Goal: Complete application form: Complete application form

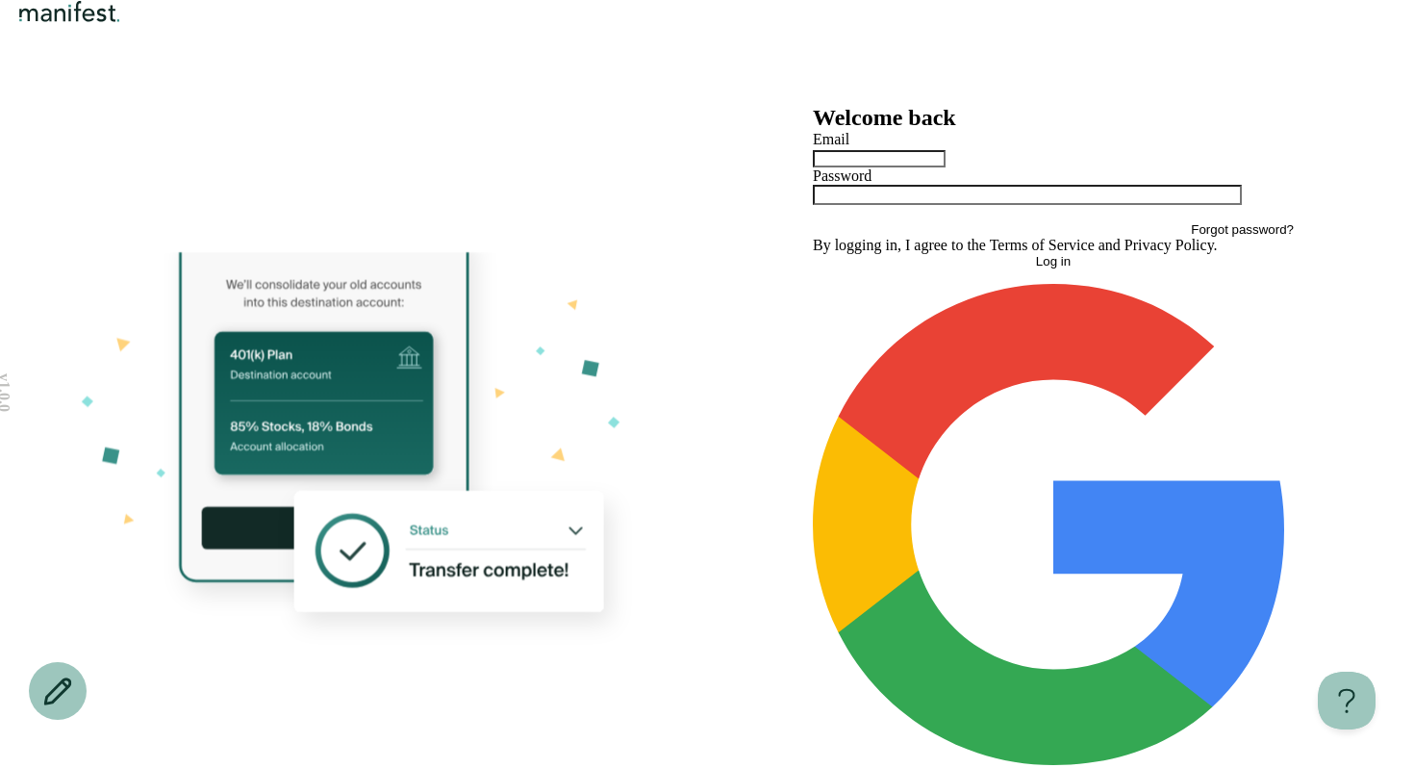
click at [905, 167] on div at bounding box center [1053, 157] width 481 height 19
click at [903, 167] on input "text" at bounding box center [879, 158] width 133 height 17
type input "*"
type input "**********"
click at [813, 254] on button "Log in" at bounding box center [1053, 261] width 481 height 14
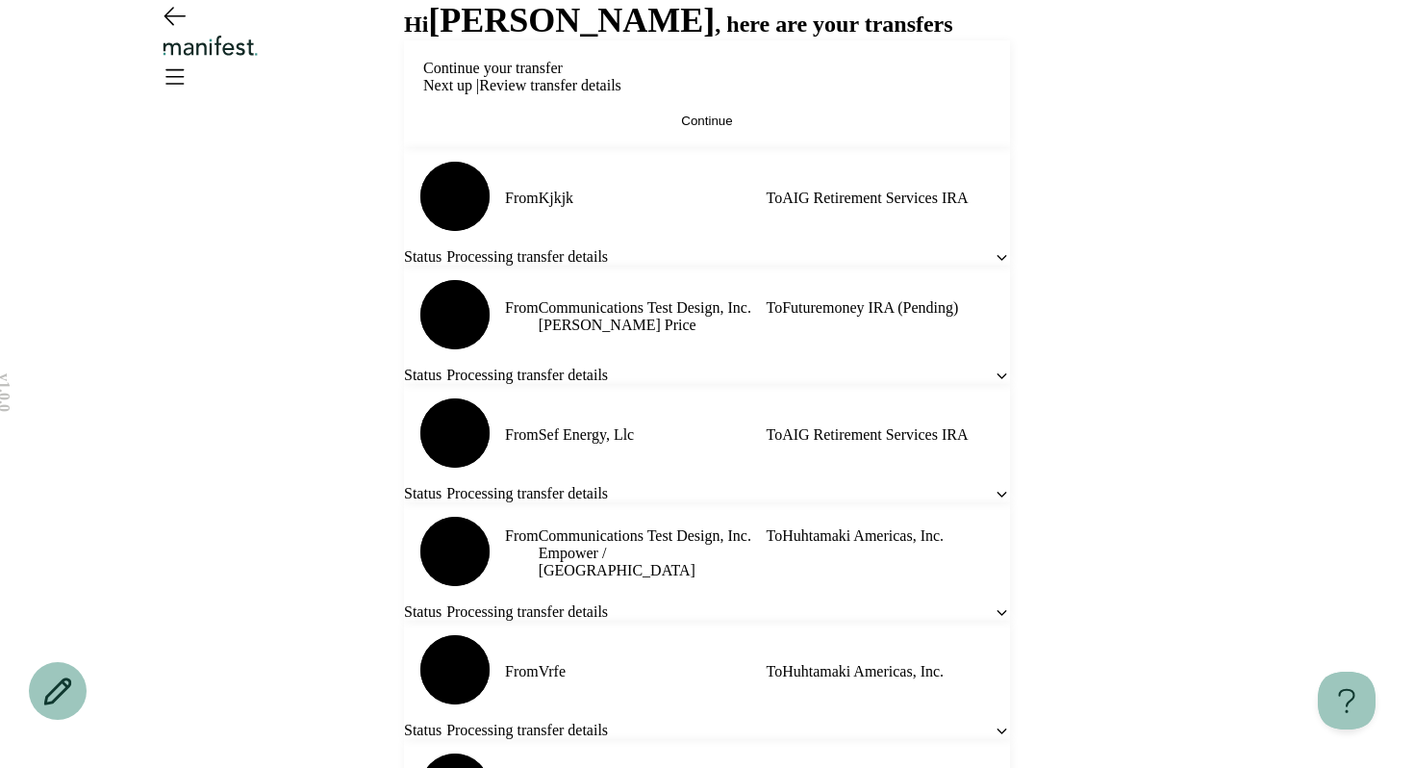
click at [654, 128] on button "Continue" at bounding box center [707, 121] width 568 height 14
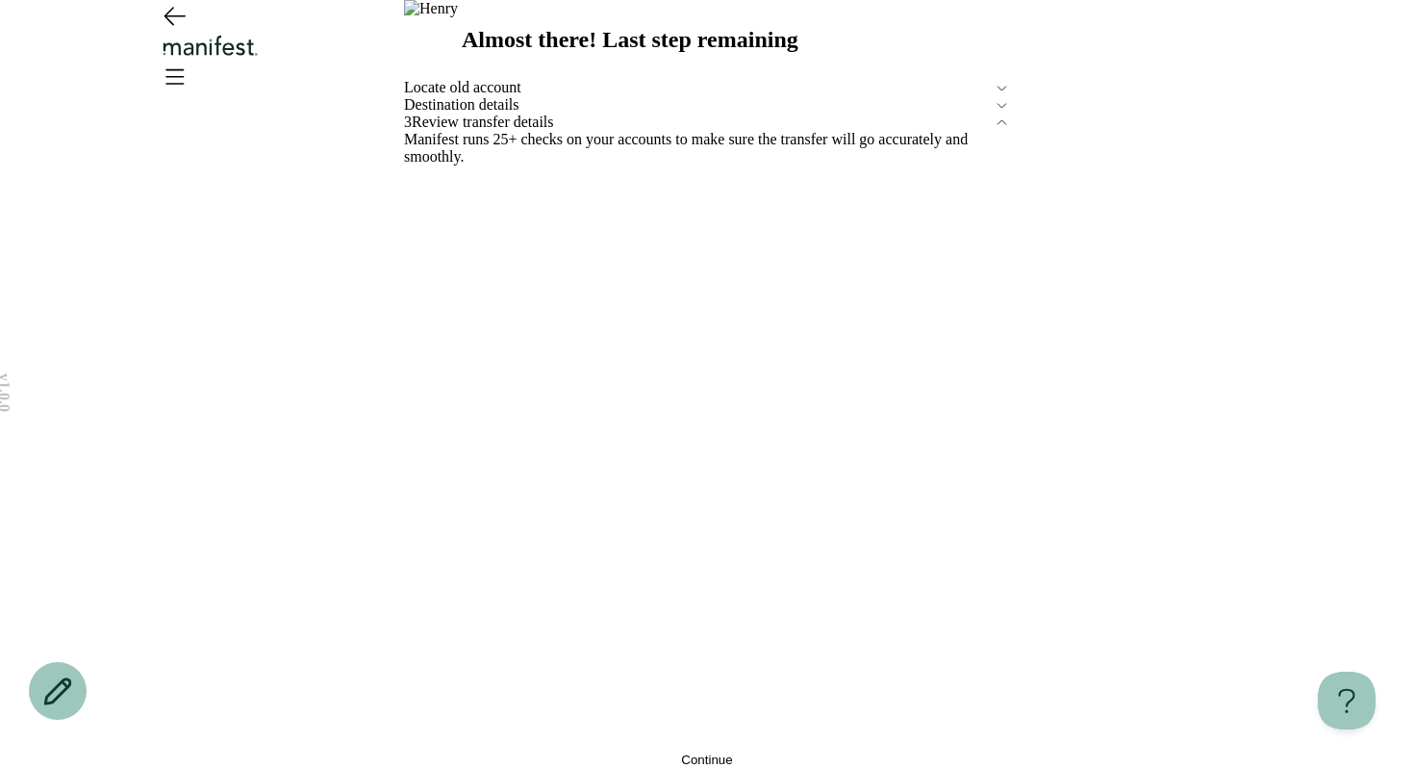
click at [578, 752] on button "Continue" at bounding box center [707, 759] width 606 height 14
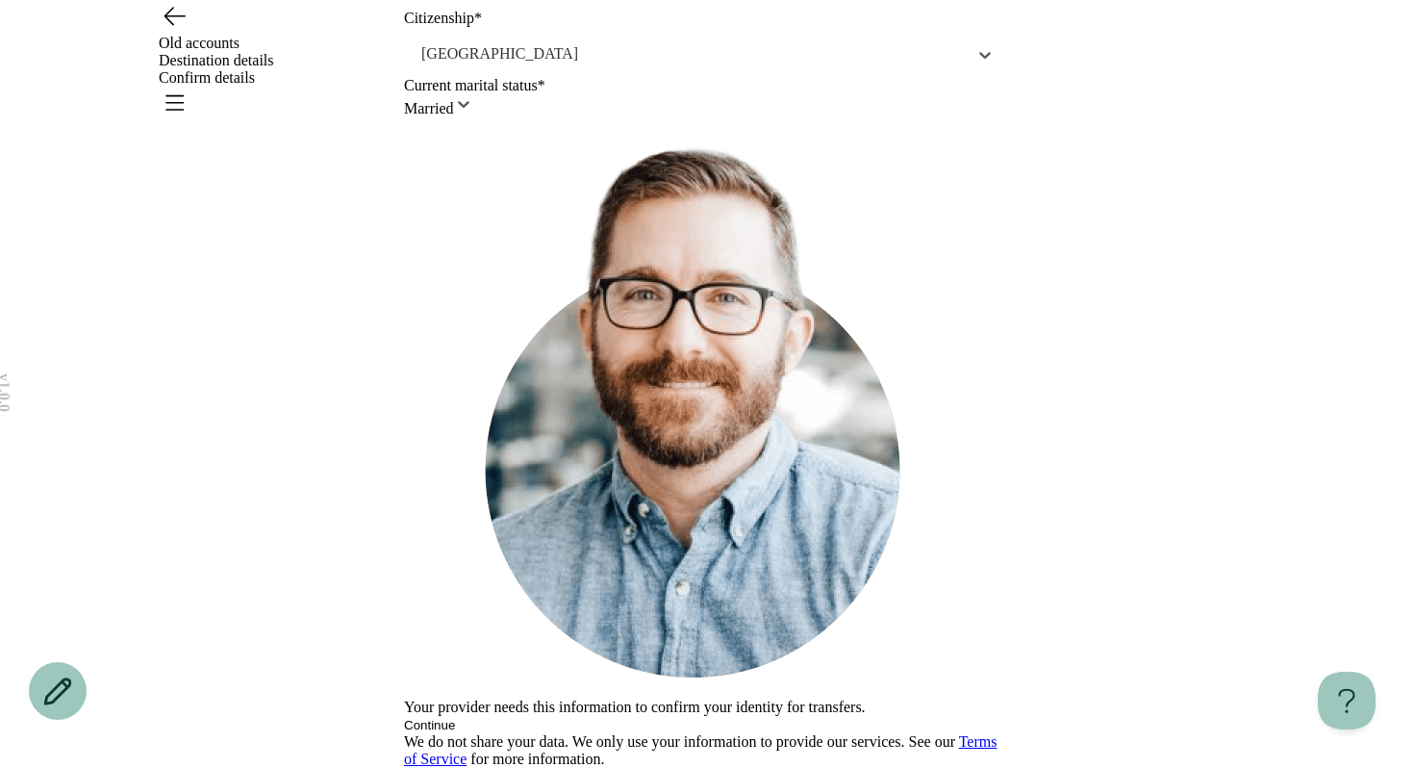
click at [455, 718] on button "Continue" at bounding box center [429, 725] width 51 height 14
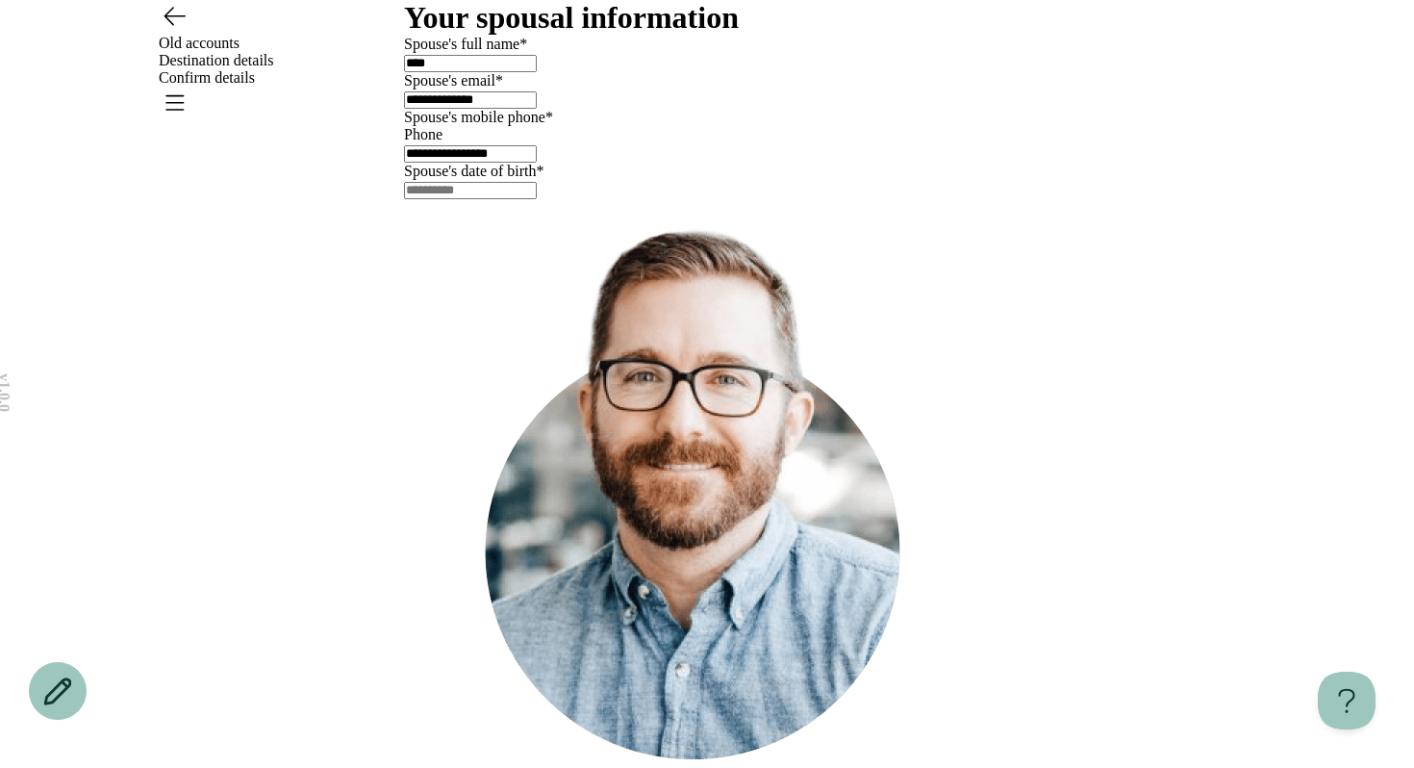
scroll to position [241, 0]
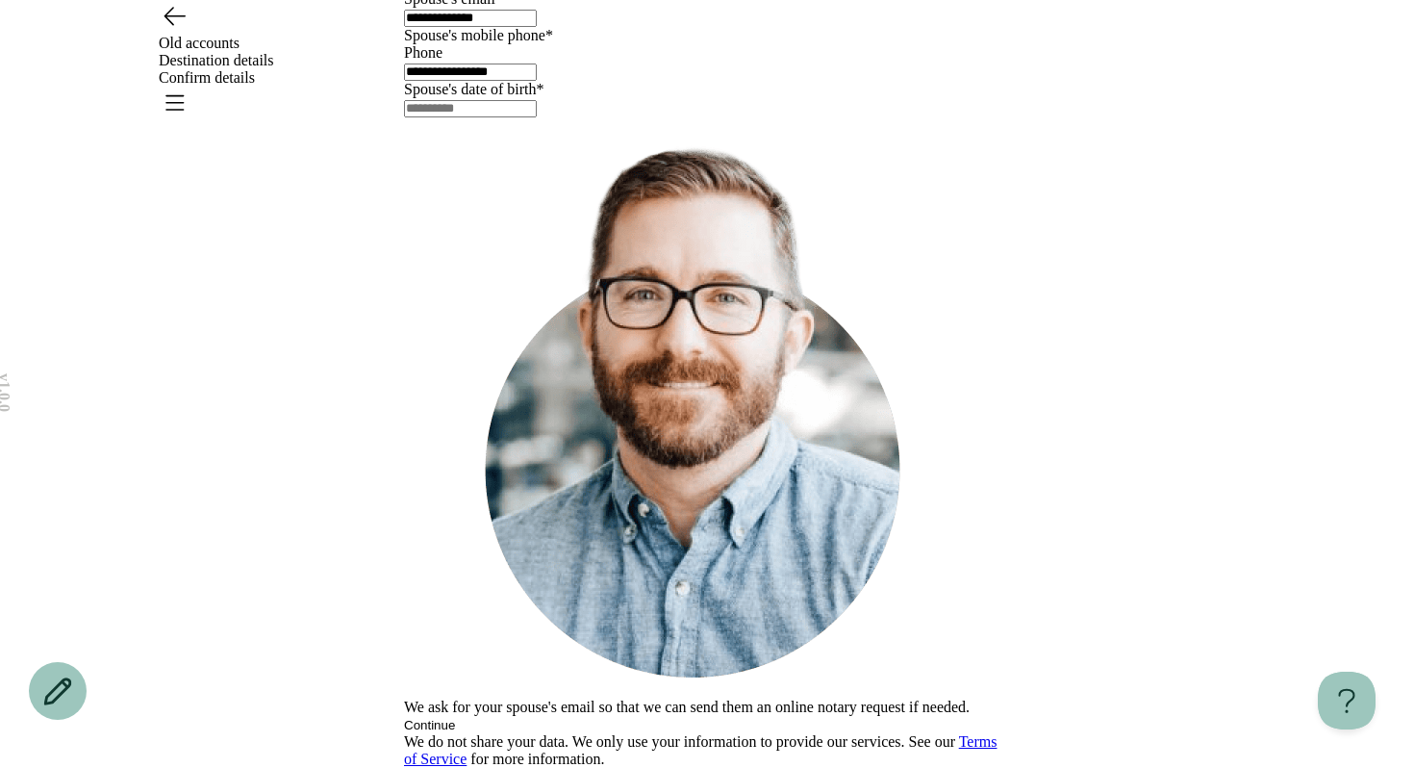
click at [451, 117] on input "text" at bounding box center [470, 108] width 133 height 17
type input "**********"
click at [455, 718] on button "Continue" at bounding box center [429, 725] width 51 height 14
type input "*****"
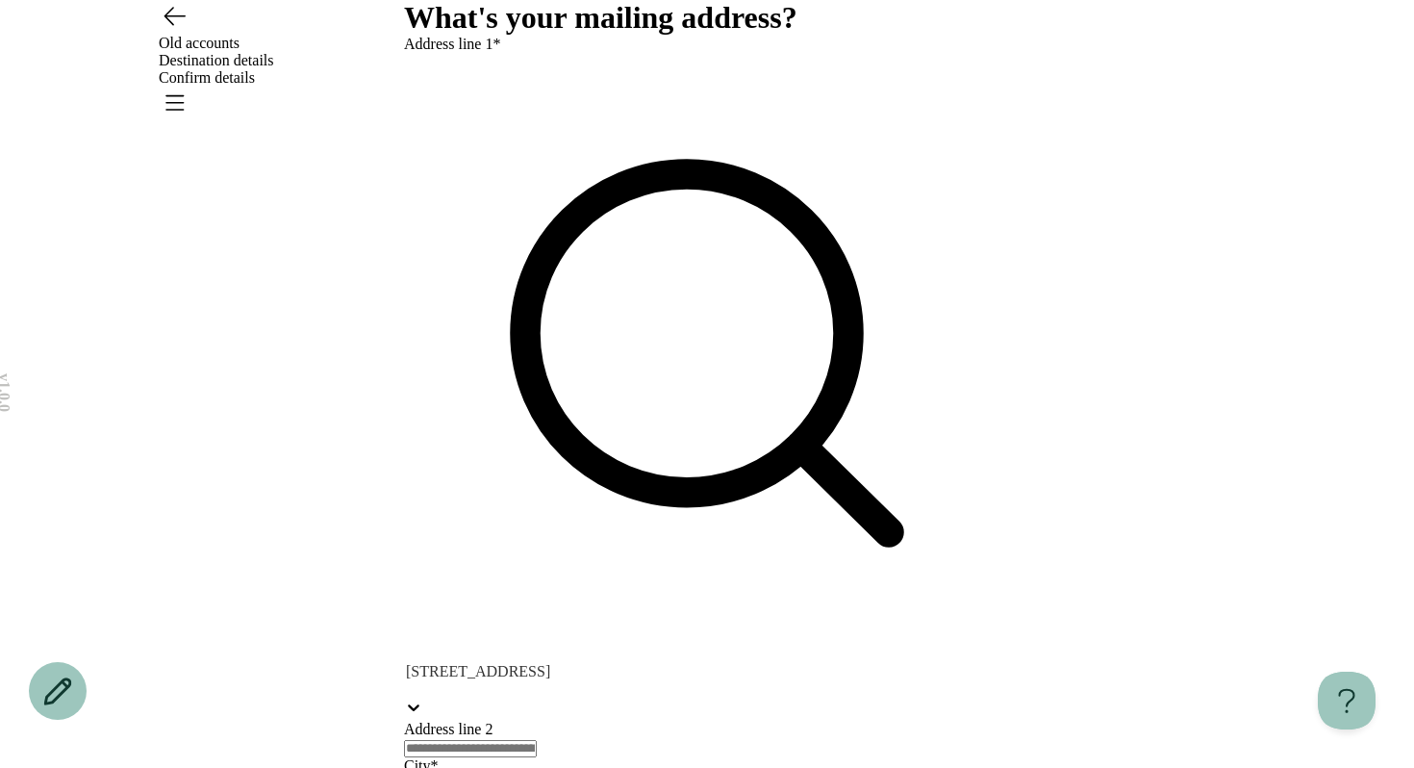
scroll to position [247, 0]
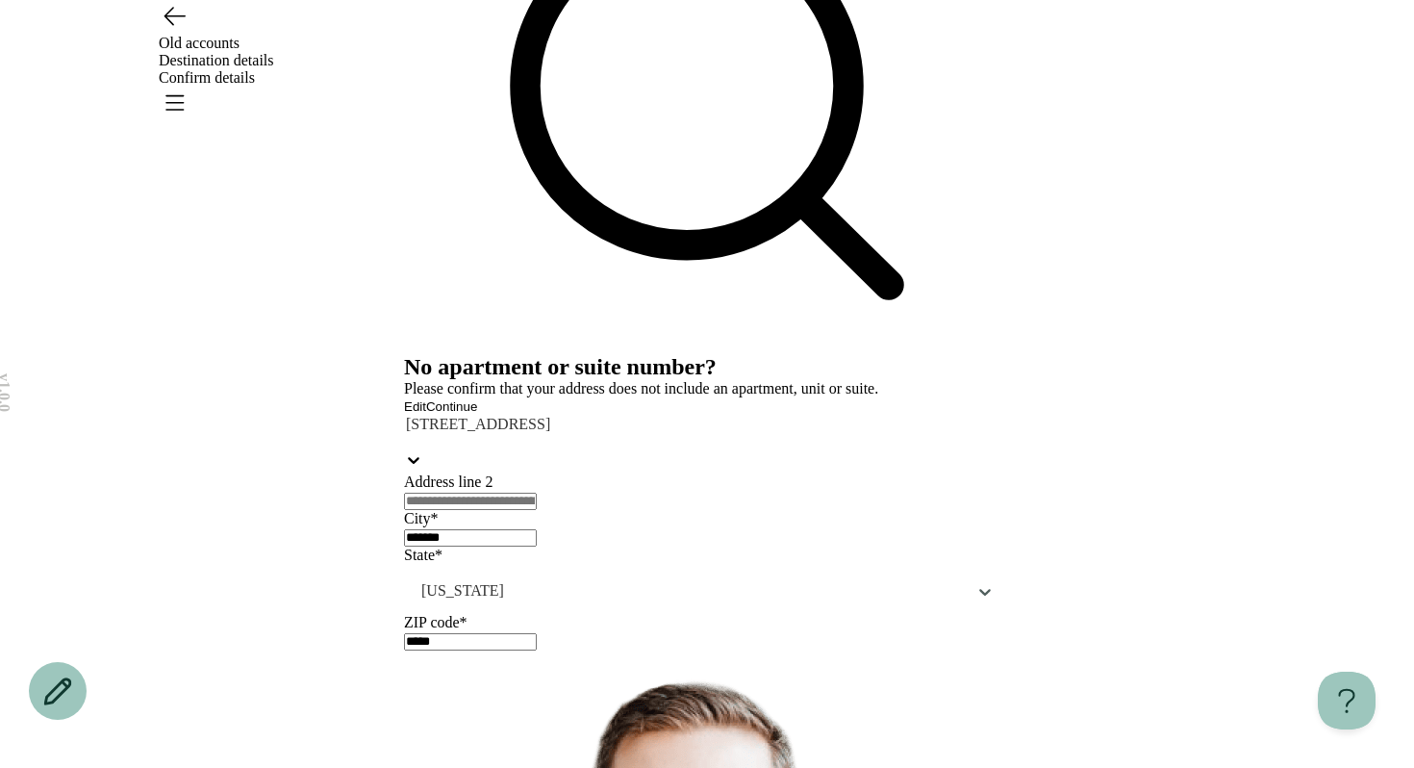
click at [477, 414] on button "Continue" at bounding box center [451, 406] width 51 height 14
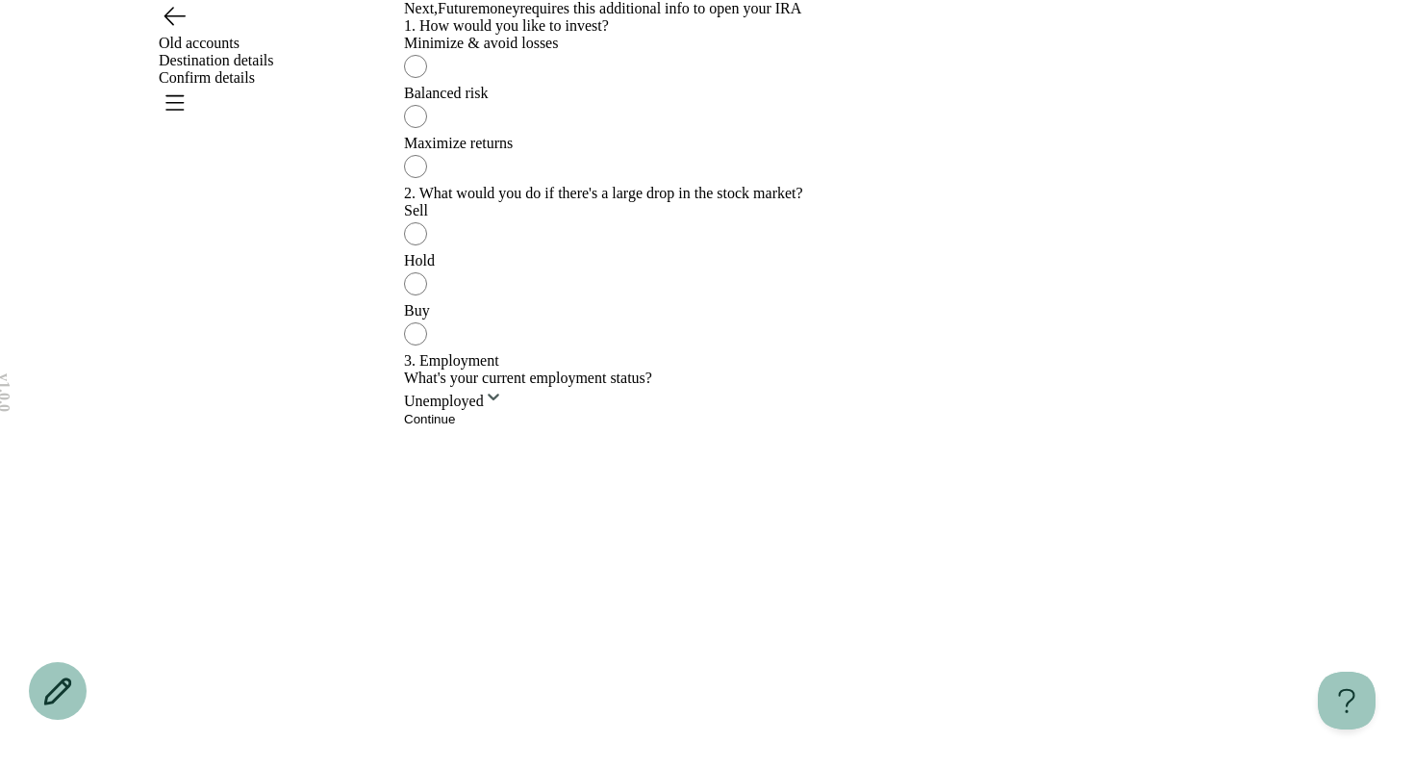
scroll to position [551, 0]
click at [455, 426] on button "Continue" at bounding box center [429, 419] width 51 height 14
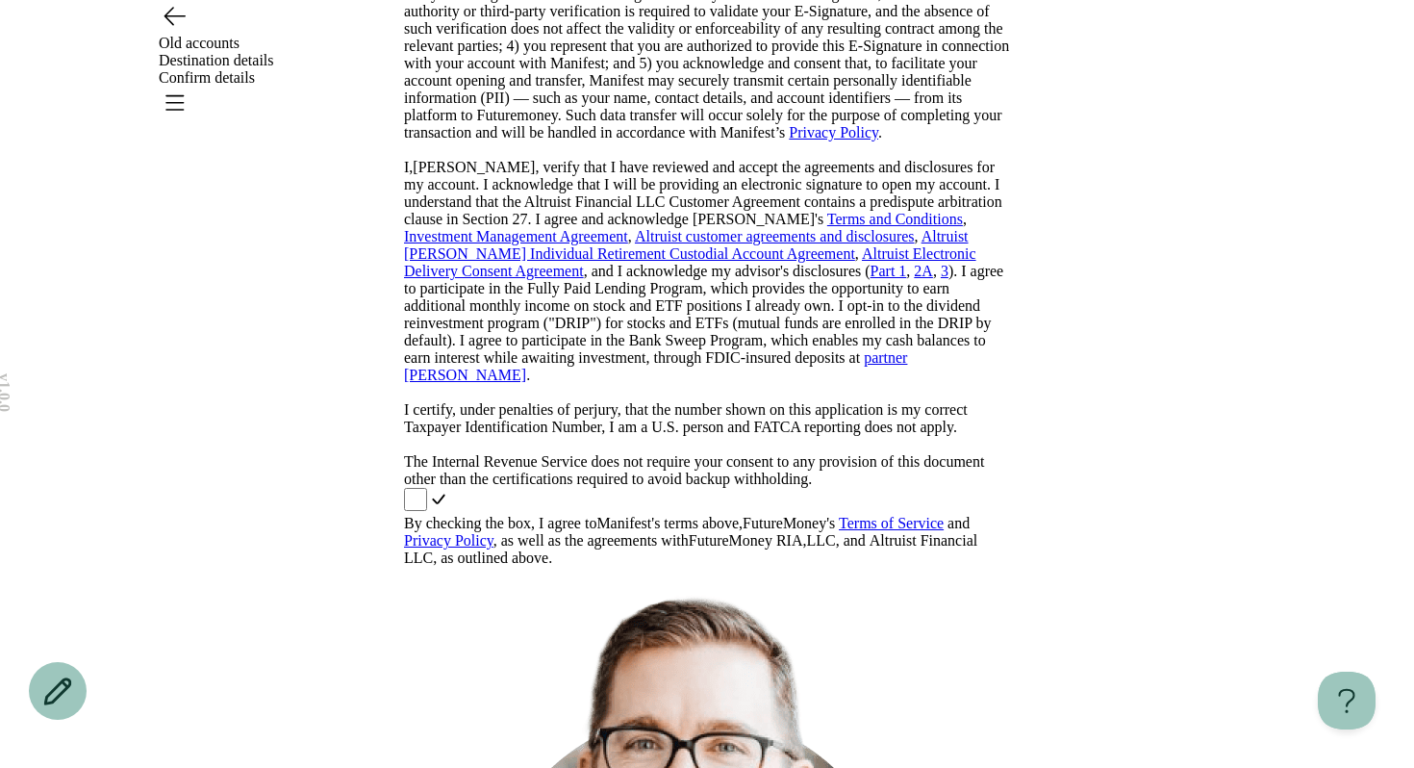
scroll to position [592, 0]
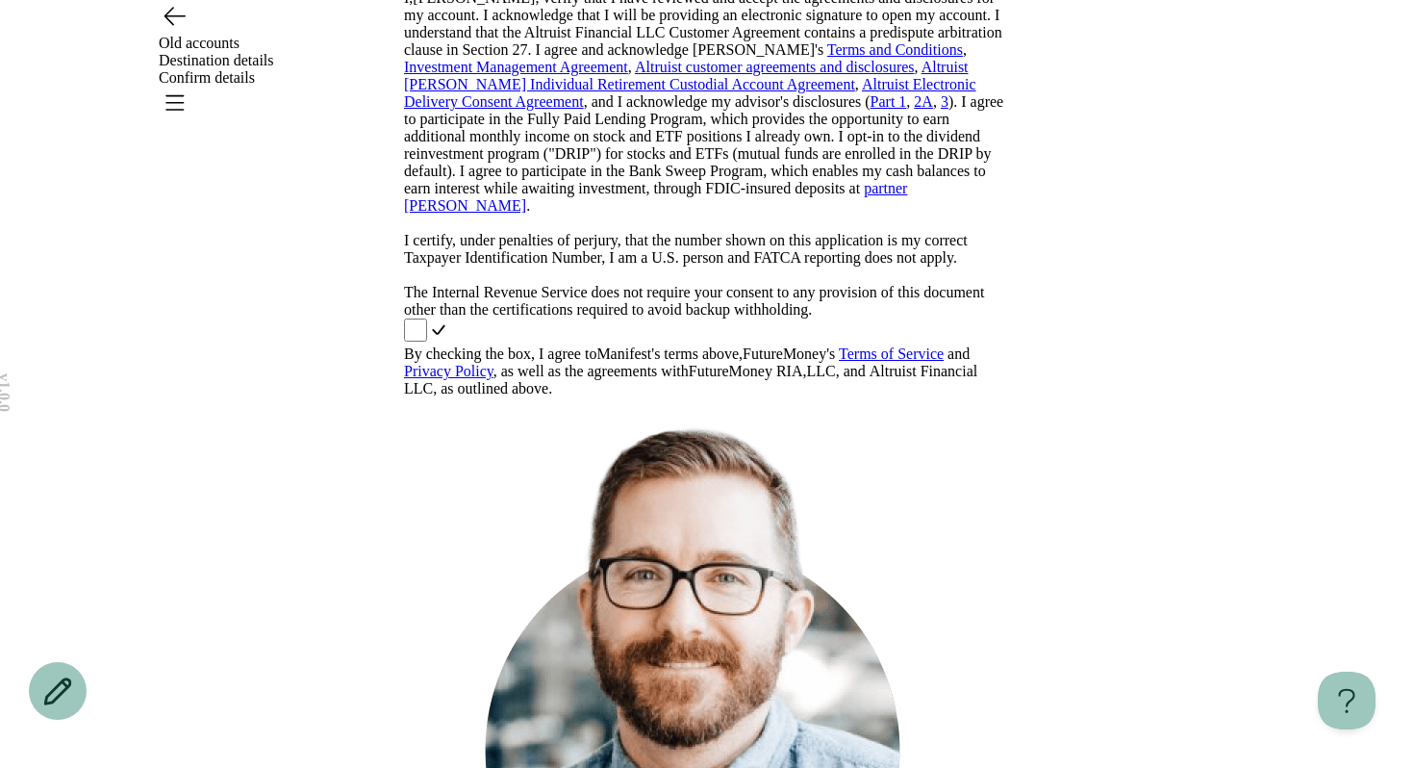
click at [894, 362] on link "Terms of Service" at bounding box center [891, 353] width 105 height 16
click at [901, 362] on link "Terms of Service" at bounding box center [891, 353] width 105 height 16
click at [494, 379] on link "Privacy Policy" at bounding box center [448, 371] width 89 height 16
